Goal: Find specific page/section: Find specific page/section

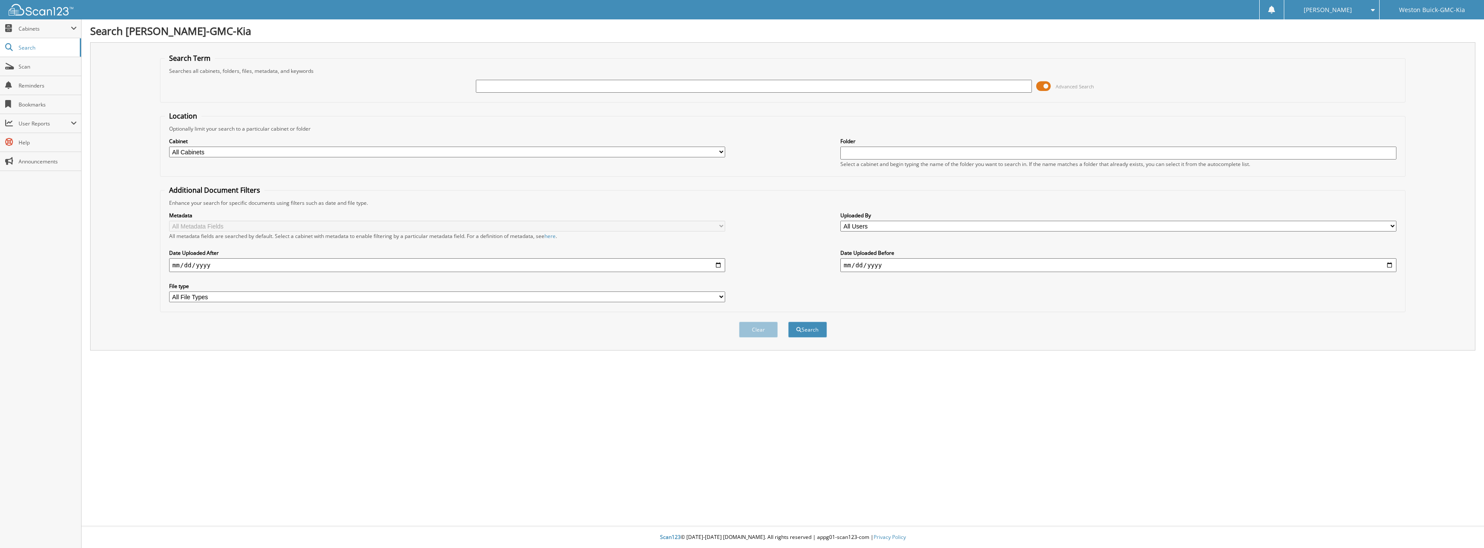
click at [500, 85] on input "text" at bounding box center [754, 86] width 557 height 13
type input "729558"
click at [788, 322] on button "Search" at bounding box center [807, 330] width 39 height 16
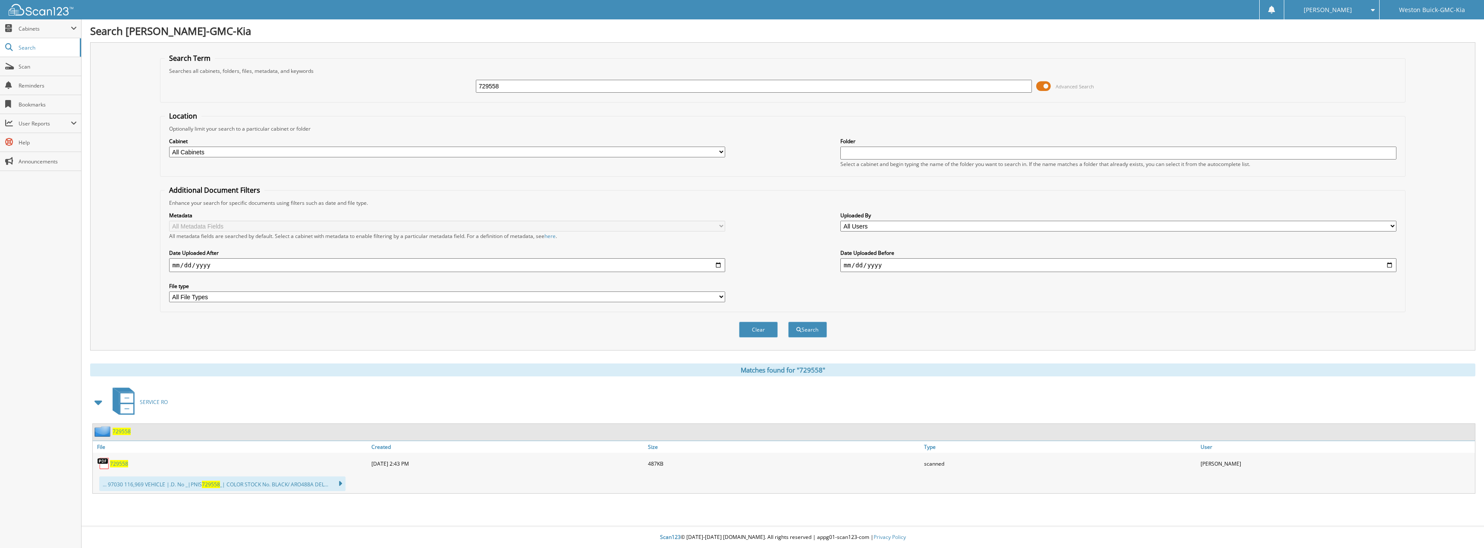
click at [122, 464] on span "729558" at bounding box center [119, 463] width 18 height 7
click at [38, 70] on link "Scan" at bounding box center [40, 66] width 81 height 19
